Goal: Information Seeking & Learning: Learn about a topic

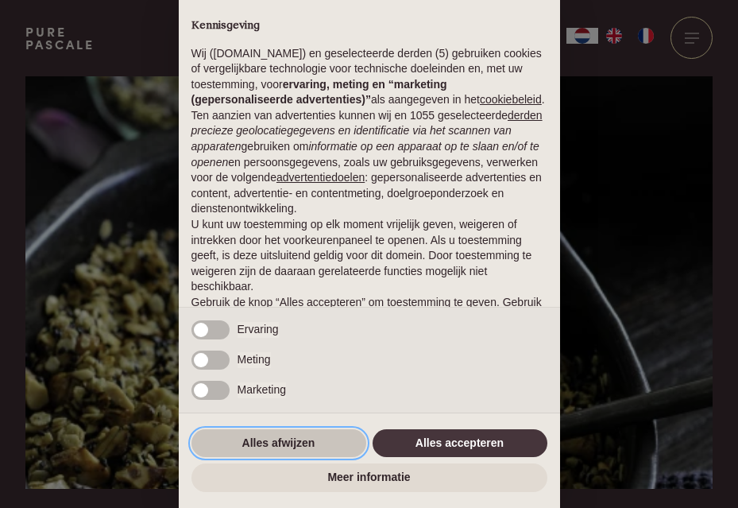
click at [293, 444] on button "Alles afwijzen" at bounding box center [279, 443] width 175 height 29
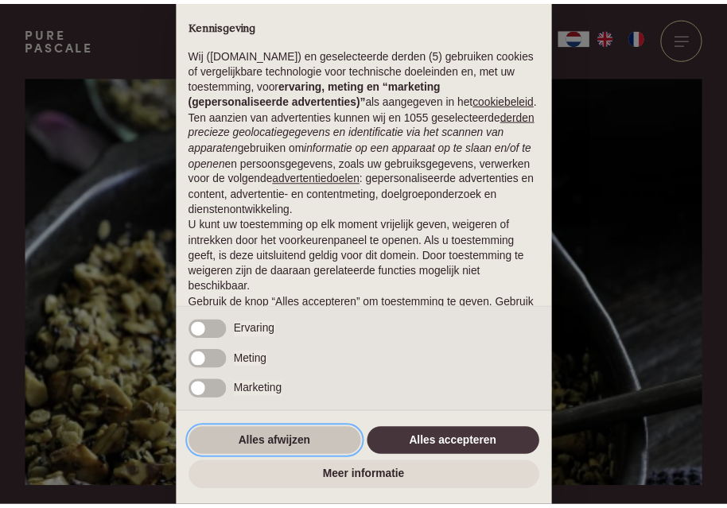
scroll to position [90, 0]
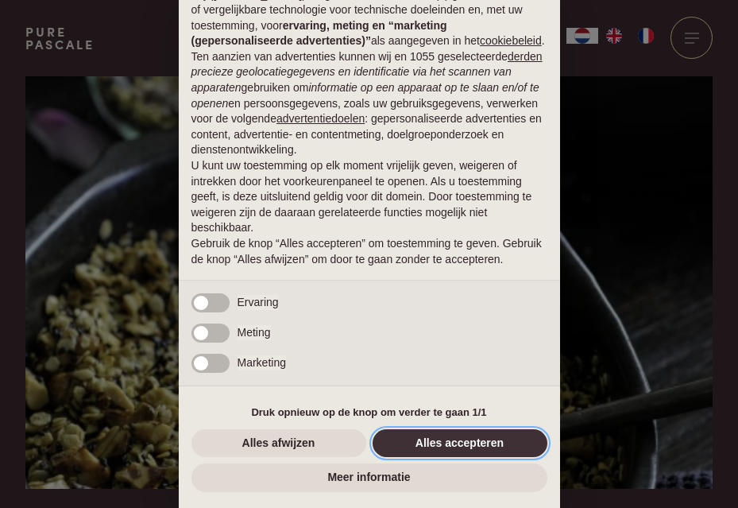
click at [442, 448] on button "Alles accepteren" at bounding box center [460, 443] width 175 height 29
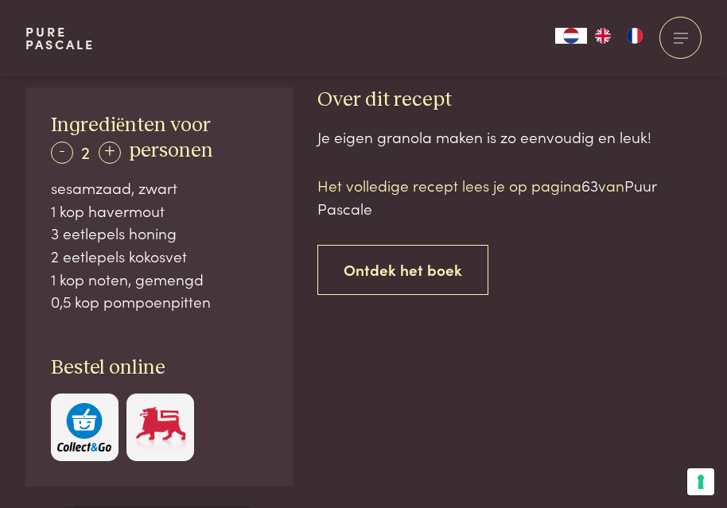
scroll to position [795, 0]
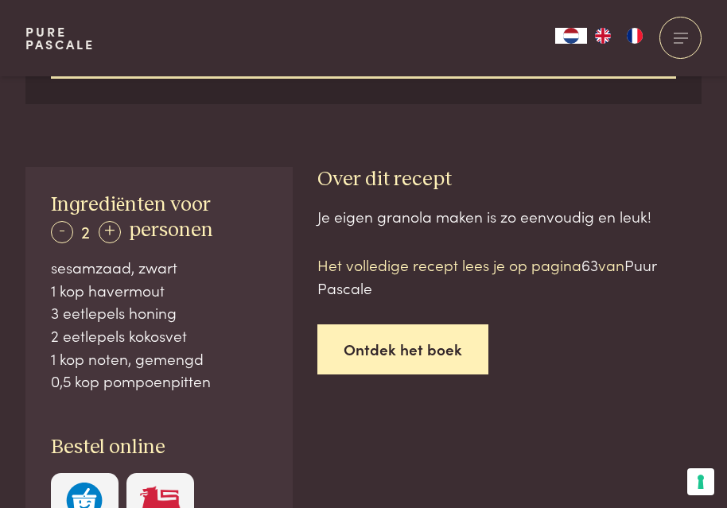
click at [409, 352] on link "Ontdek het boek" at bounding box center [402, 349] width 171 height 50
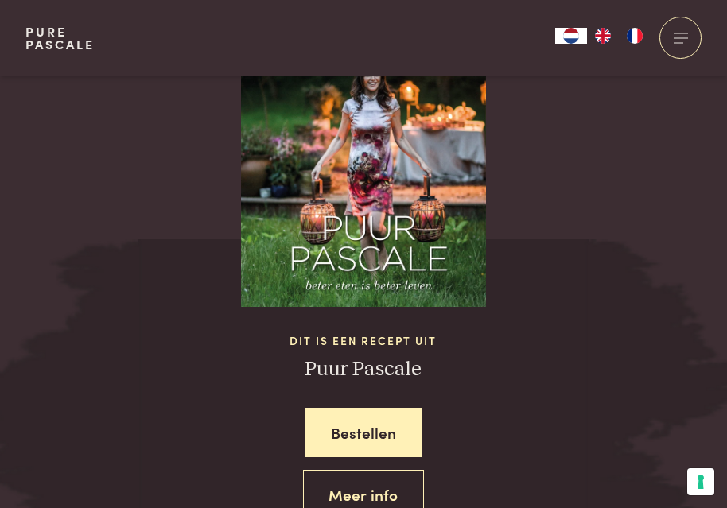
scroll to position [1595, 0]
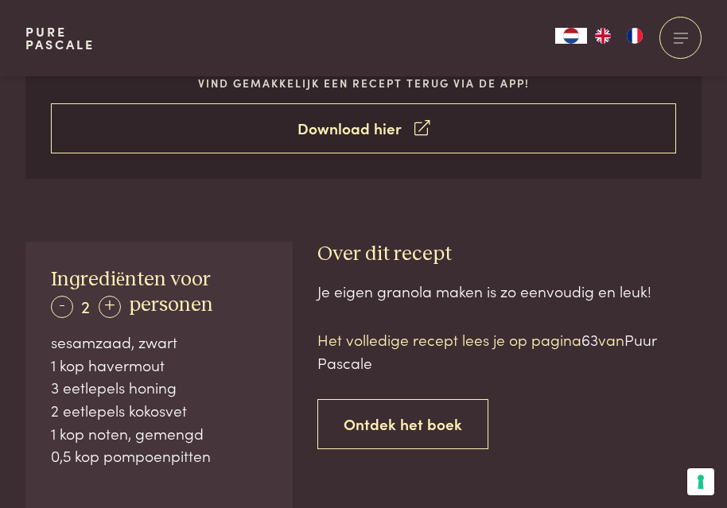
scroll to position [641, 0]
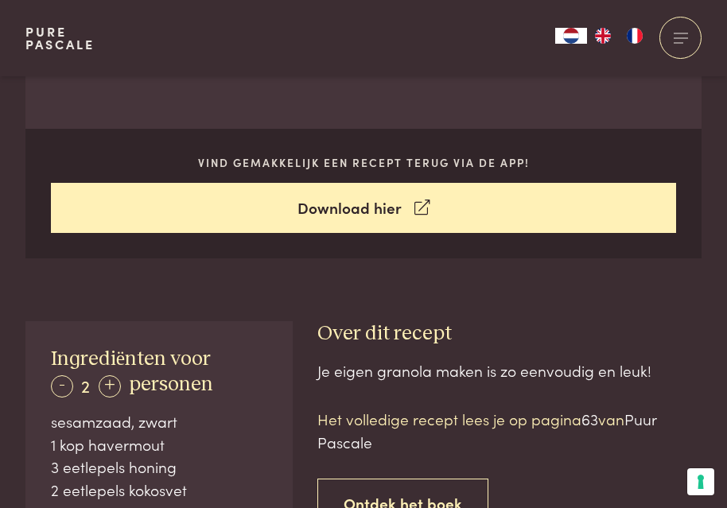
scroll to position [1595, 0]
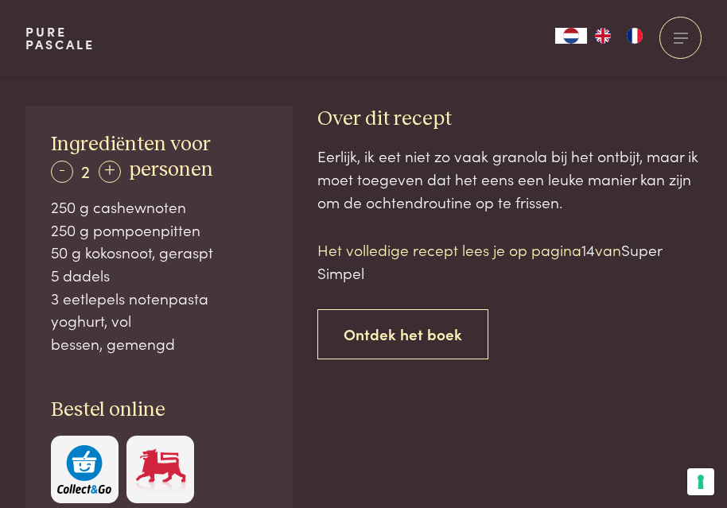
scroll to position [874, 0]
